Goal: Information Seeking & Learning: Check status

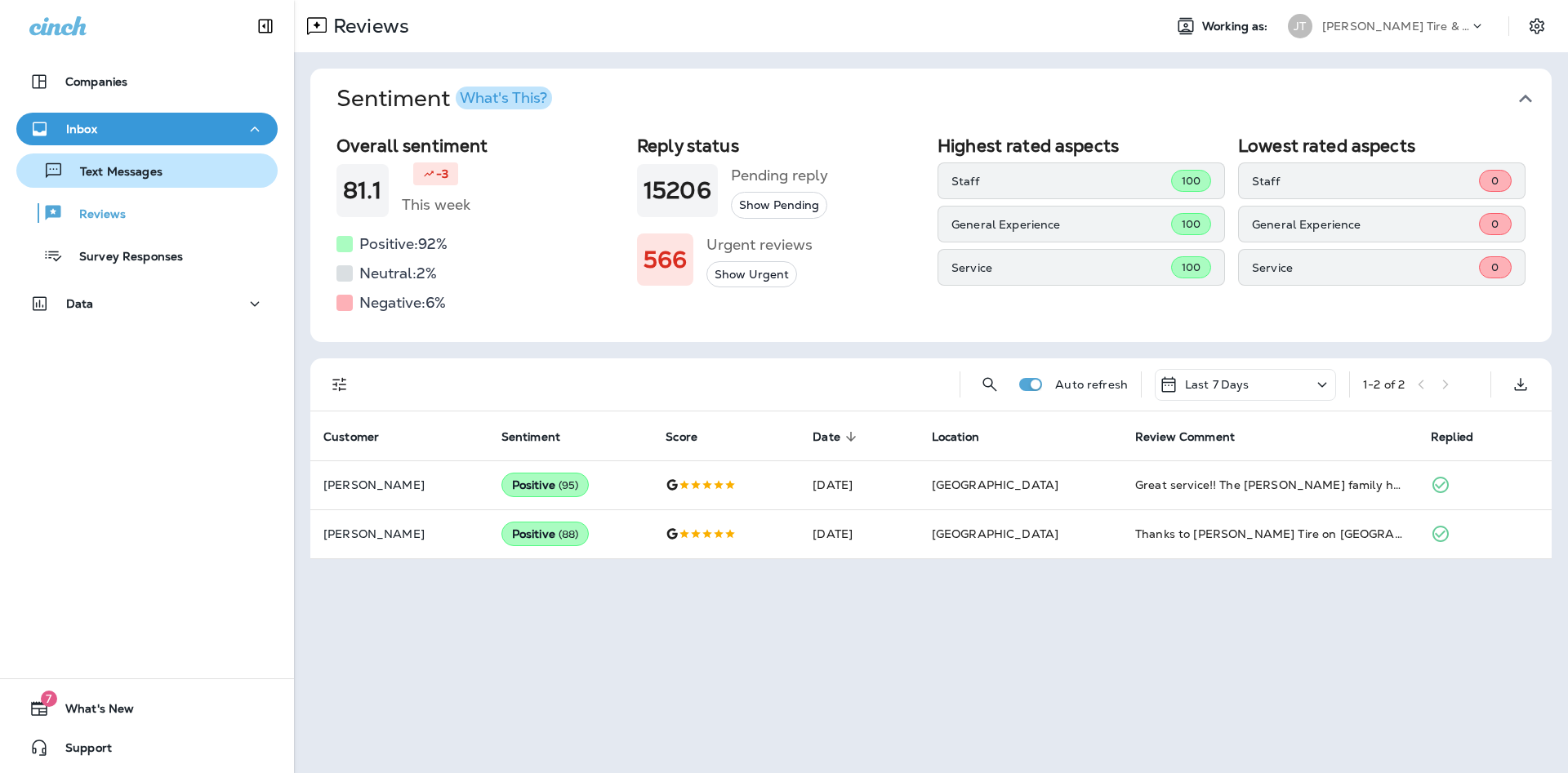
click at [139, 174] on p "Text Messages" at bounding box center [113, 172] width 99 height 15
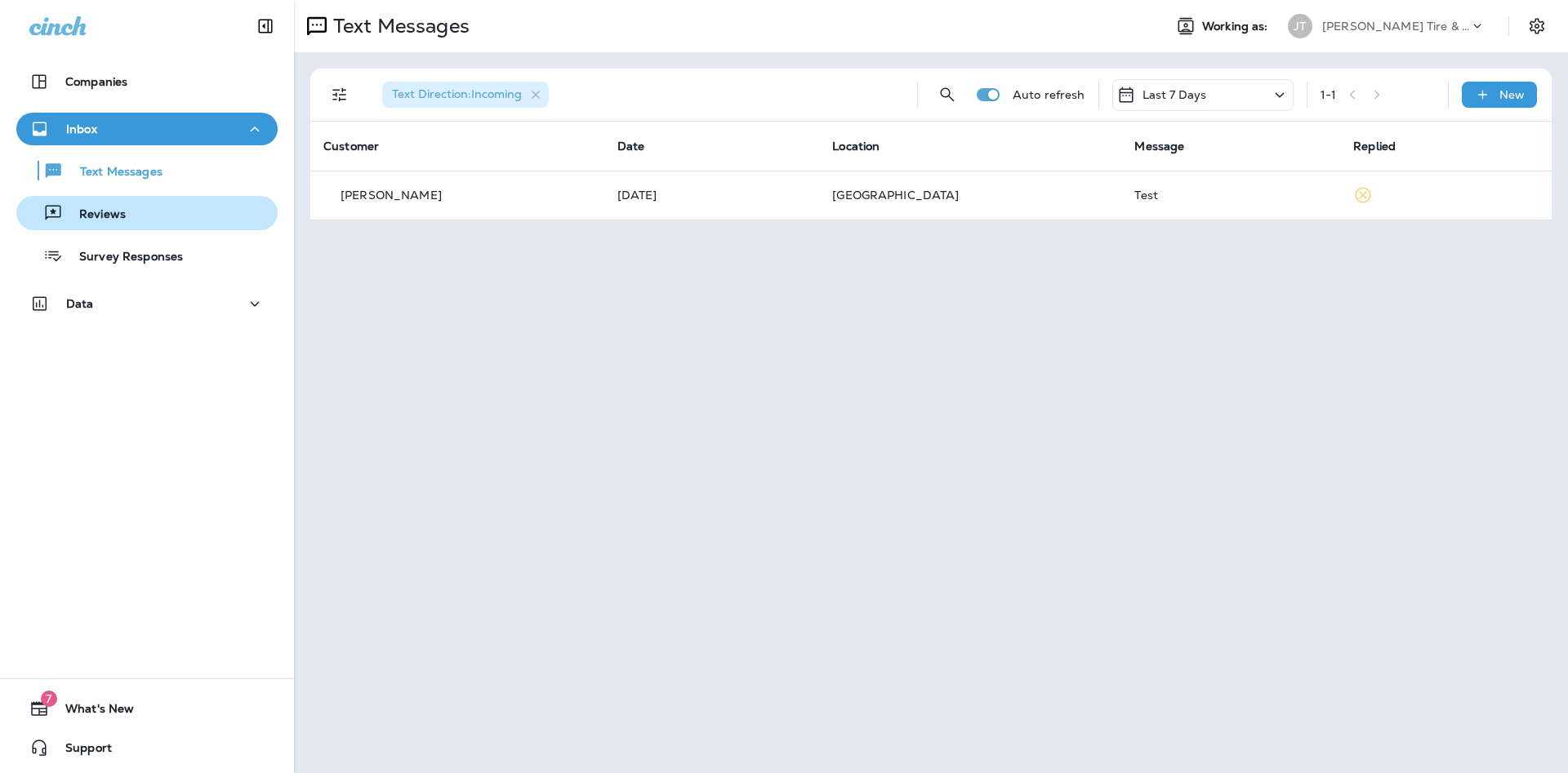
click at [102, 219] on p "Reviews" at bounding box center [94, 214] width 63 height 15
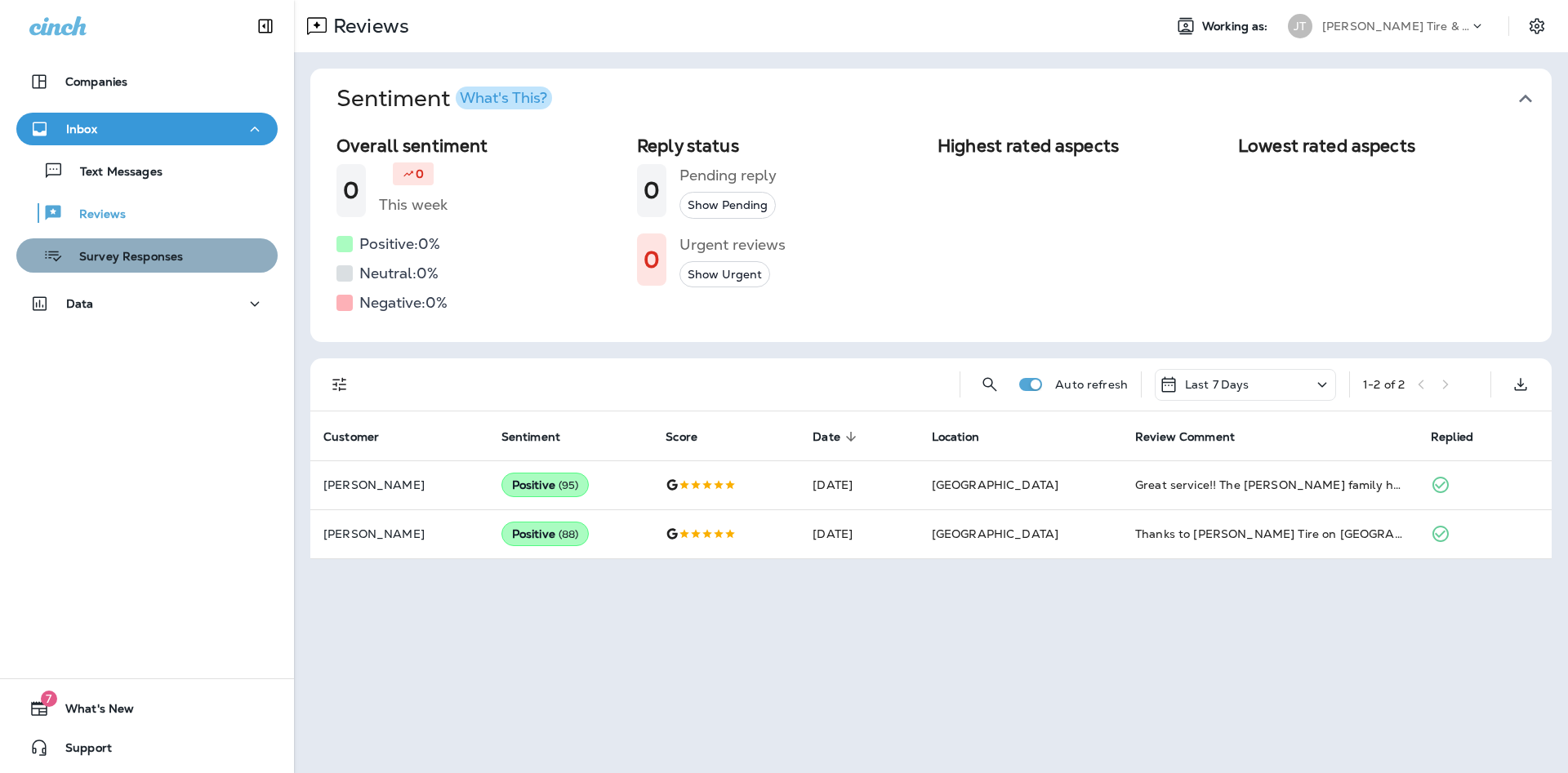
click at [131, 262] on p "Survey Responses" at bounding box center [123, 257] width 120 height 15
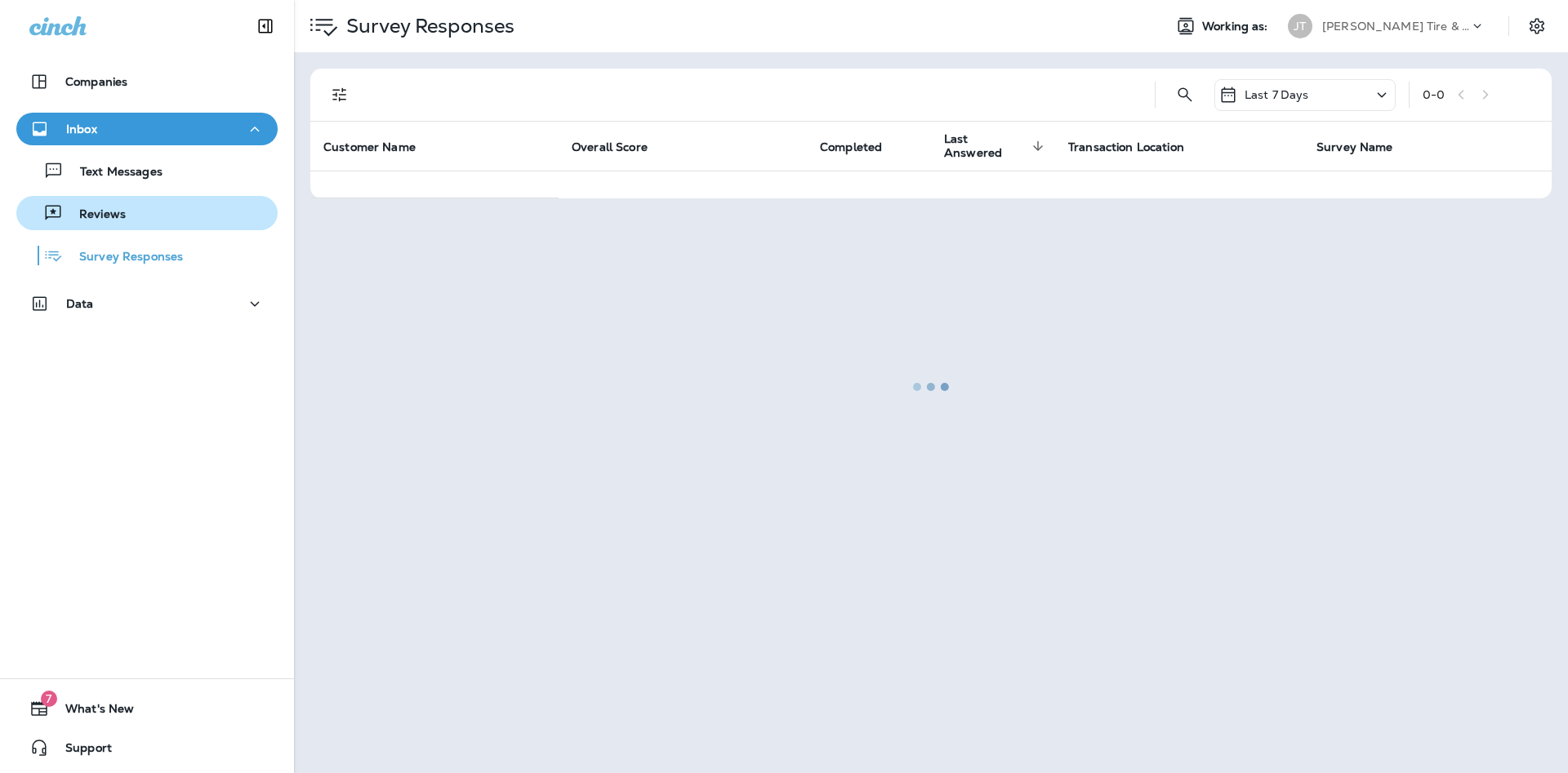
click at [125, 219] on p "Reviews" at bounding box center [94, 214] width 63 height 15
